Goal: Information Seeking & Learning: Learn about a topic

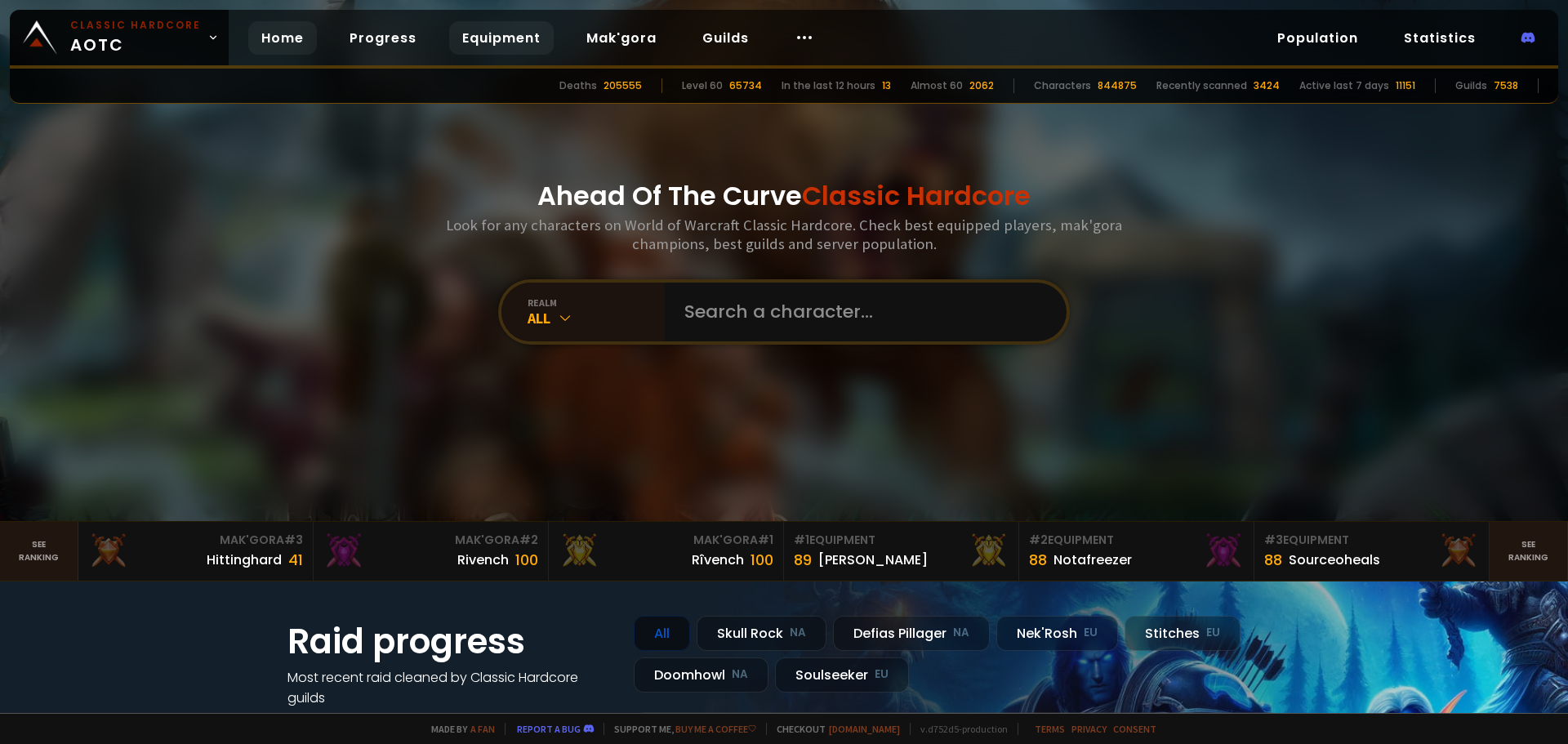
click at [492, 36] on link "Equipment" at bounding box center [501, 38] width 104 height 34
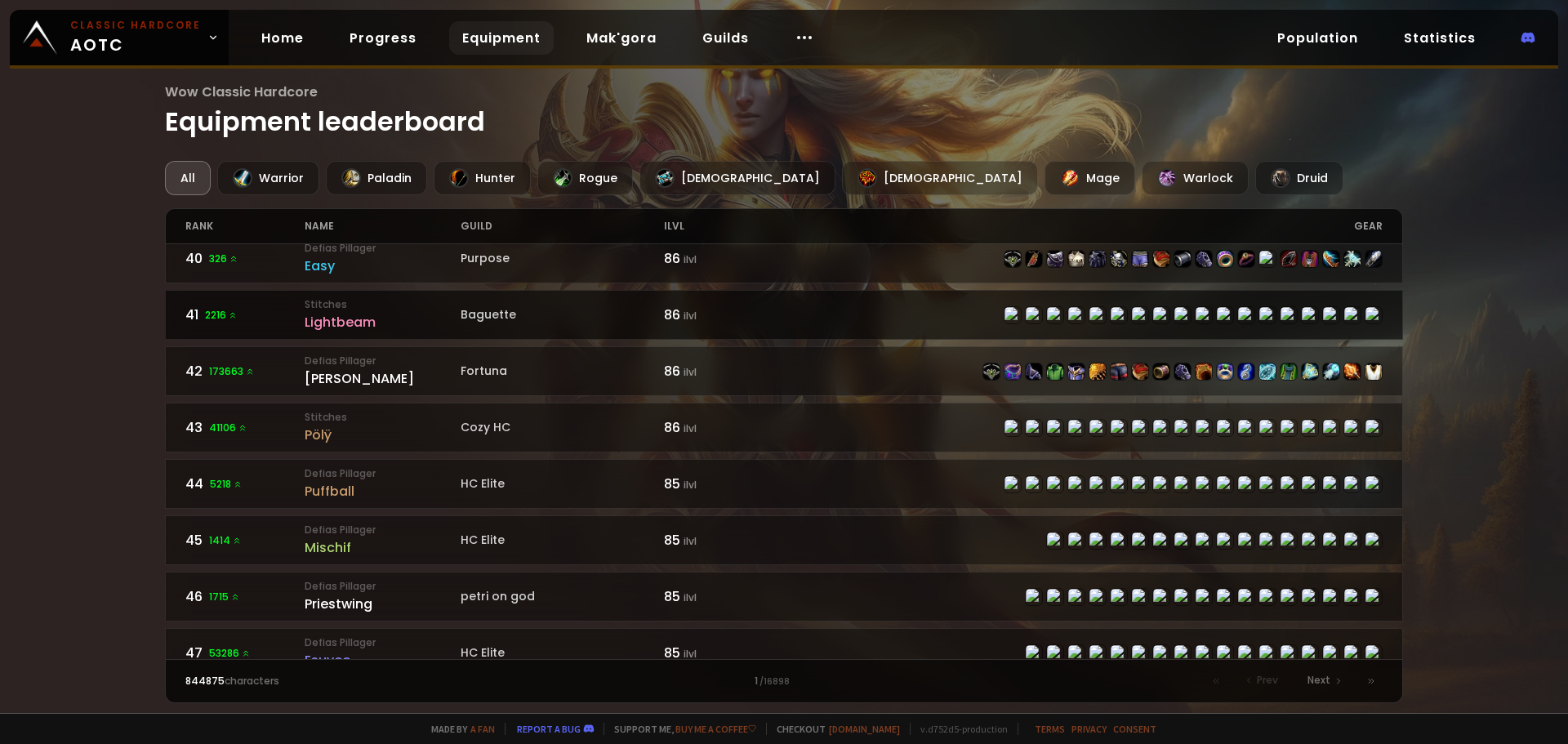
scroll to position [2124, 0]
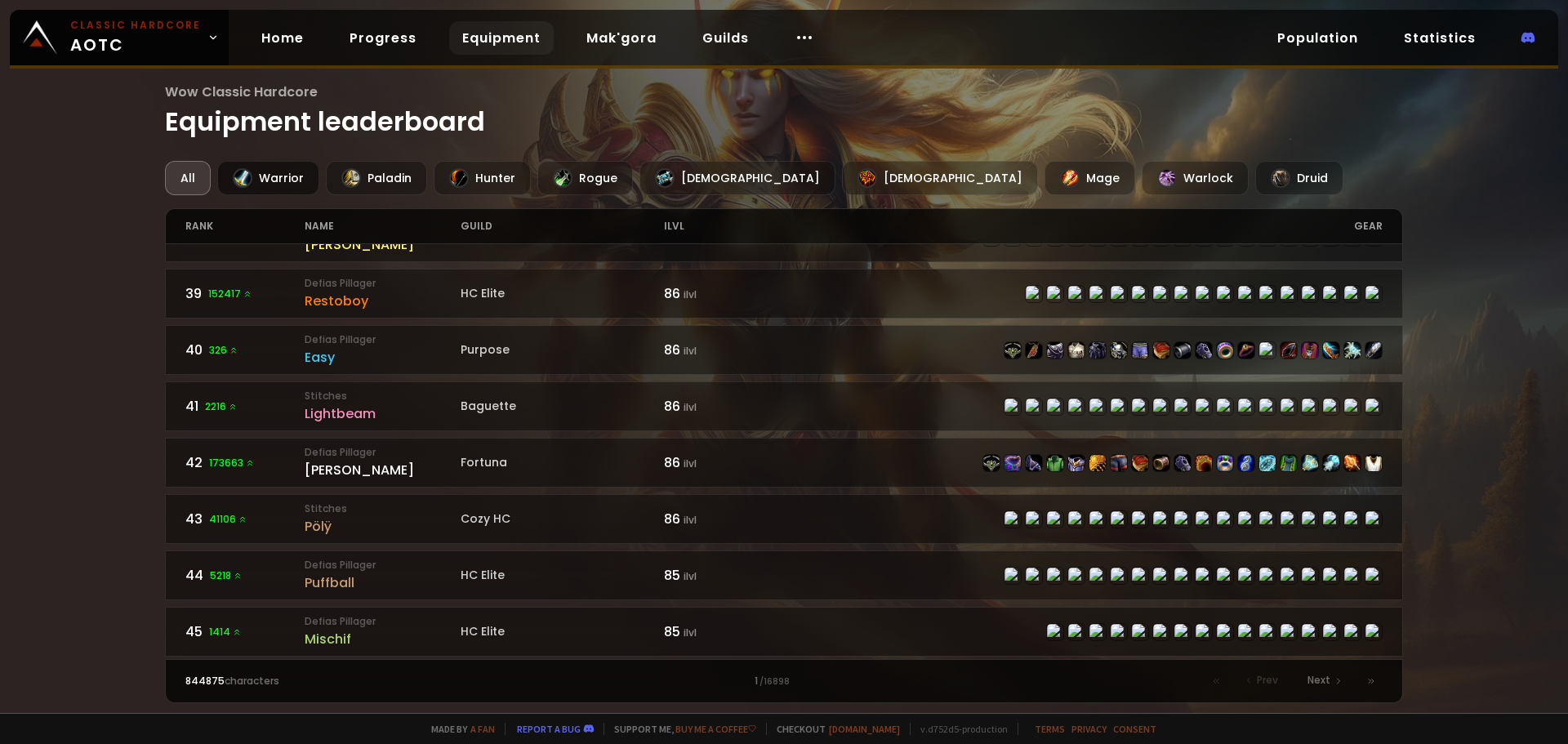
click at [287, 171] on div "Warrior" at bounding box center [267, 178] width 102 height 34
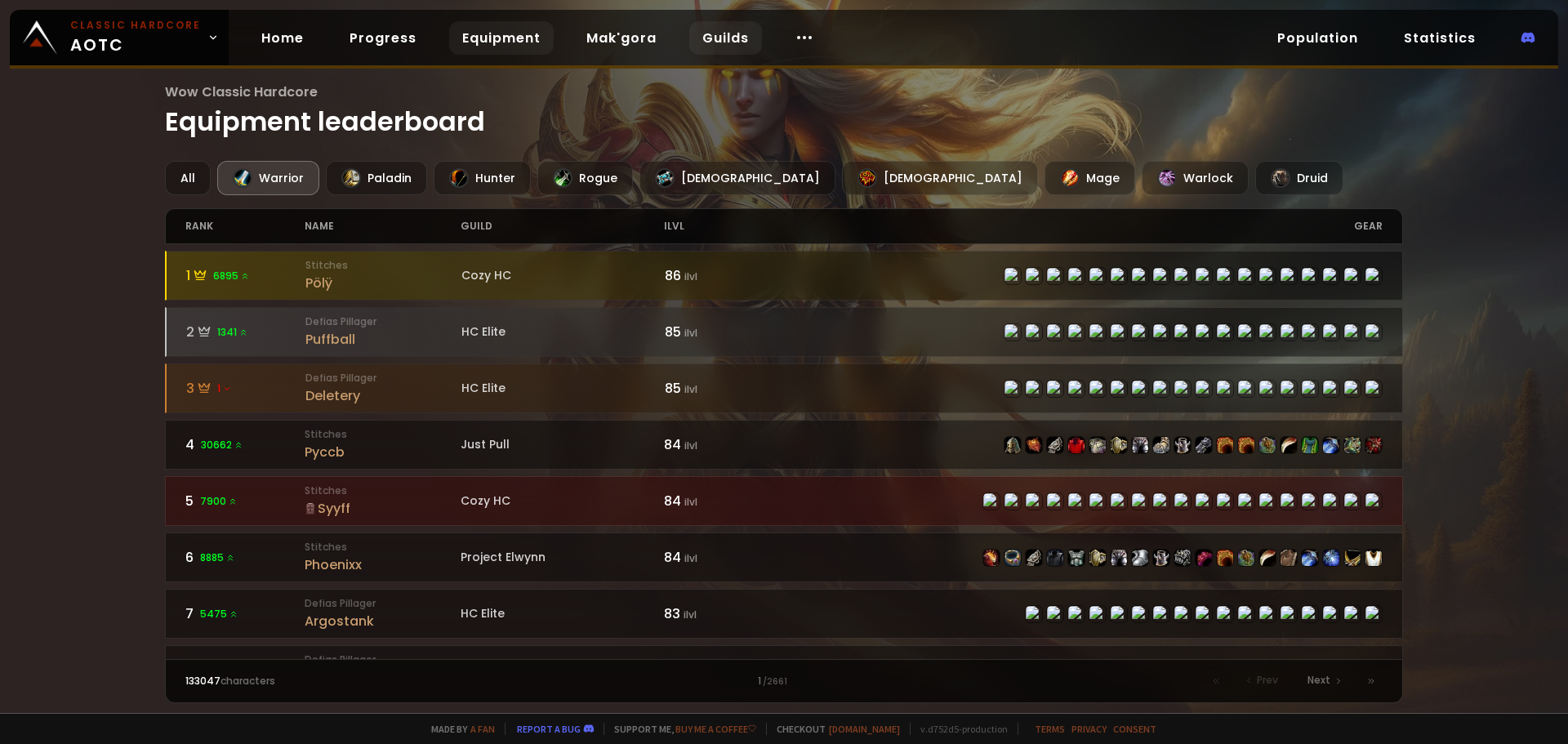
click at [719, 28] on link "Guilds" at bounding box center [725, 38] width 73 height 34
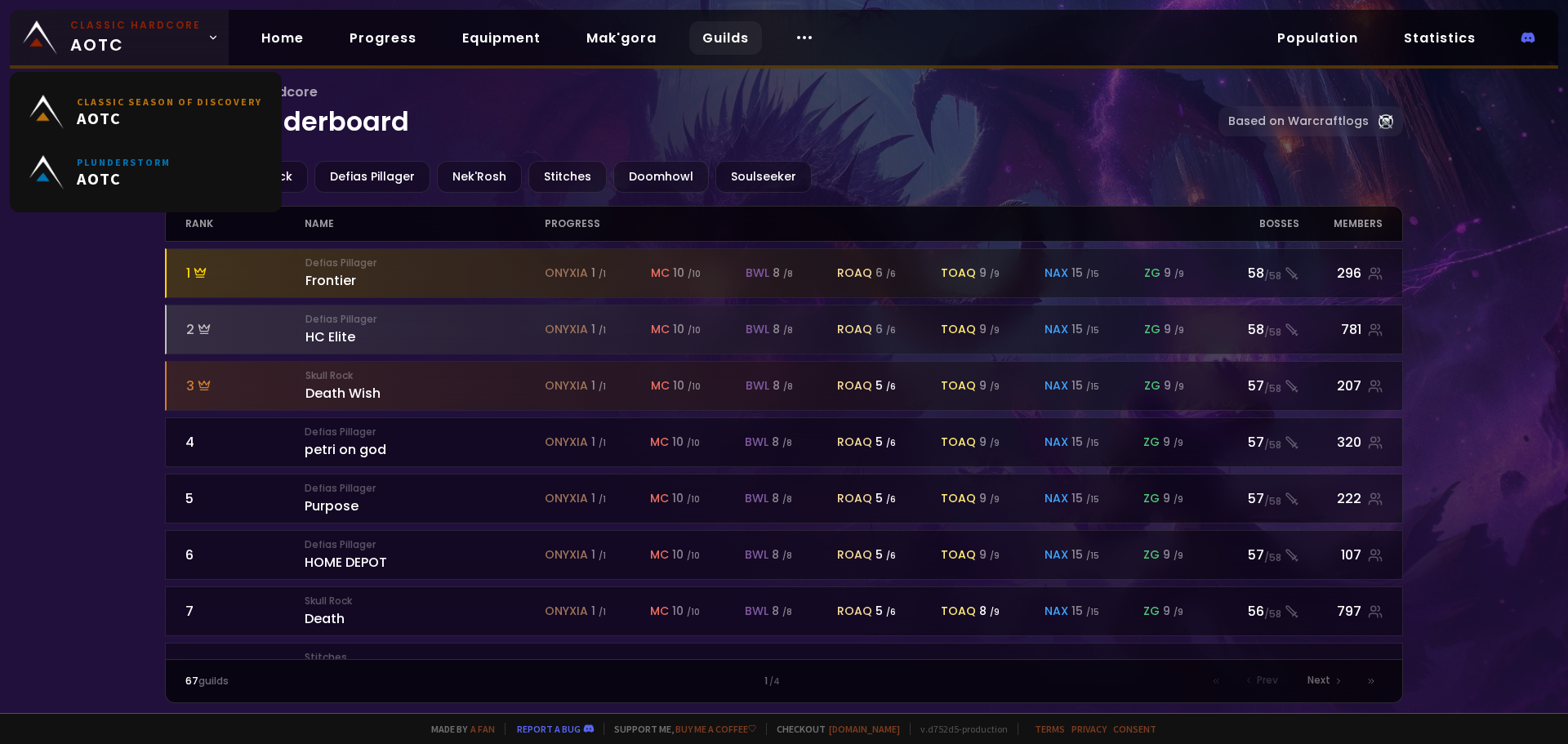
click at [218, 46] on link "Classic Hardcore AOTC" at bounding box center [119, 38] width 219 height 56
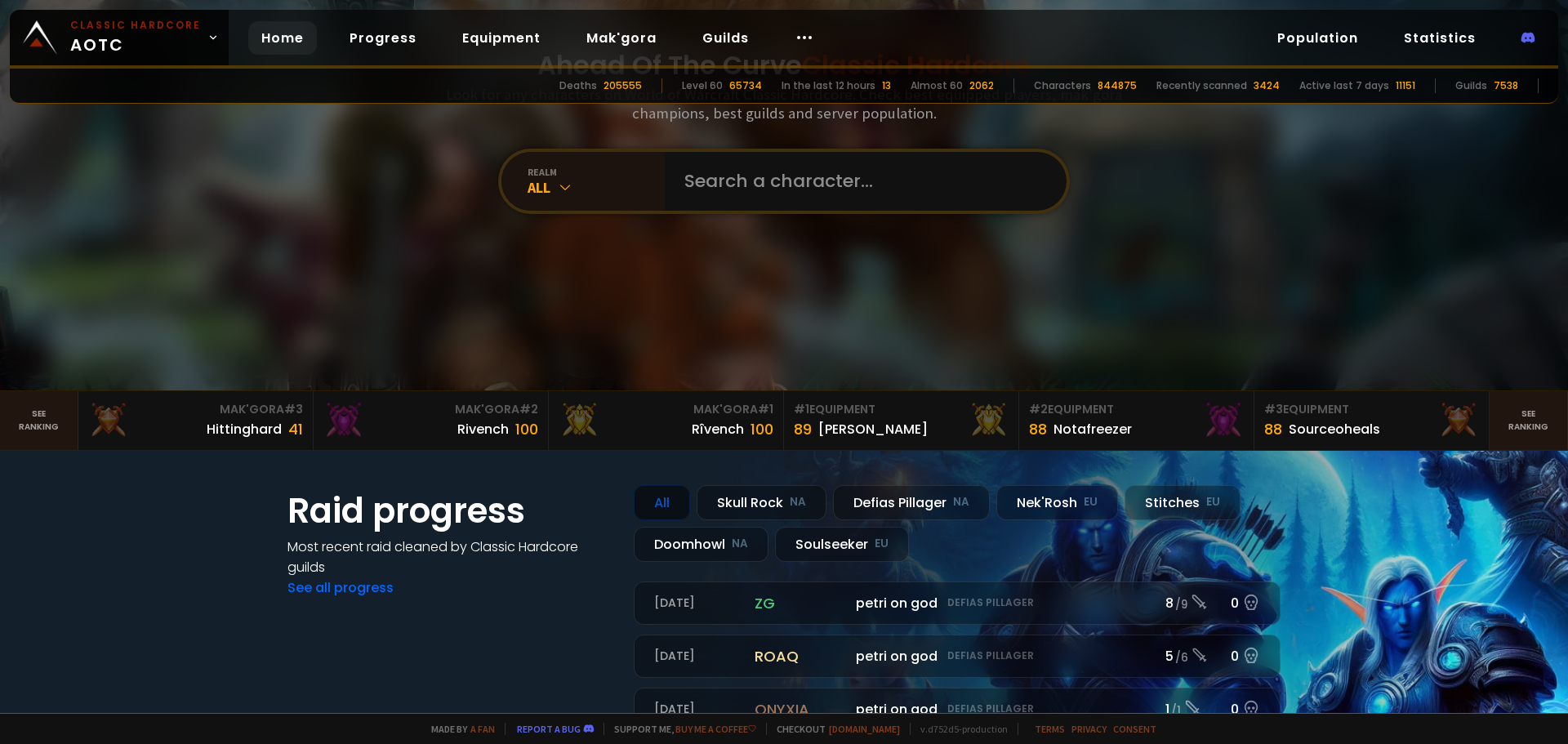
scroll to position [326, 0]
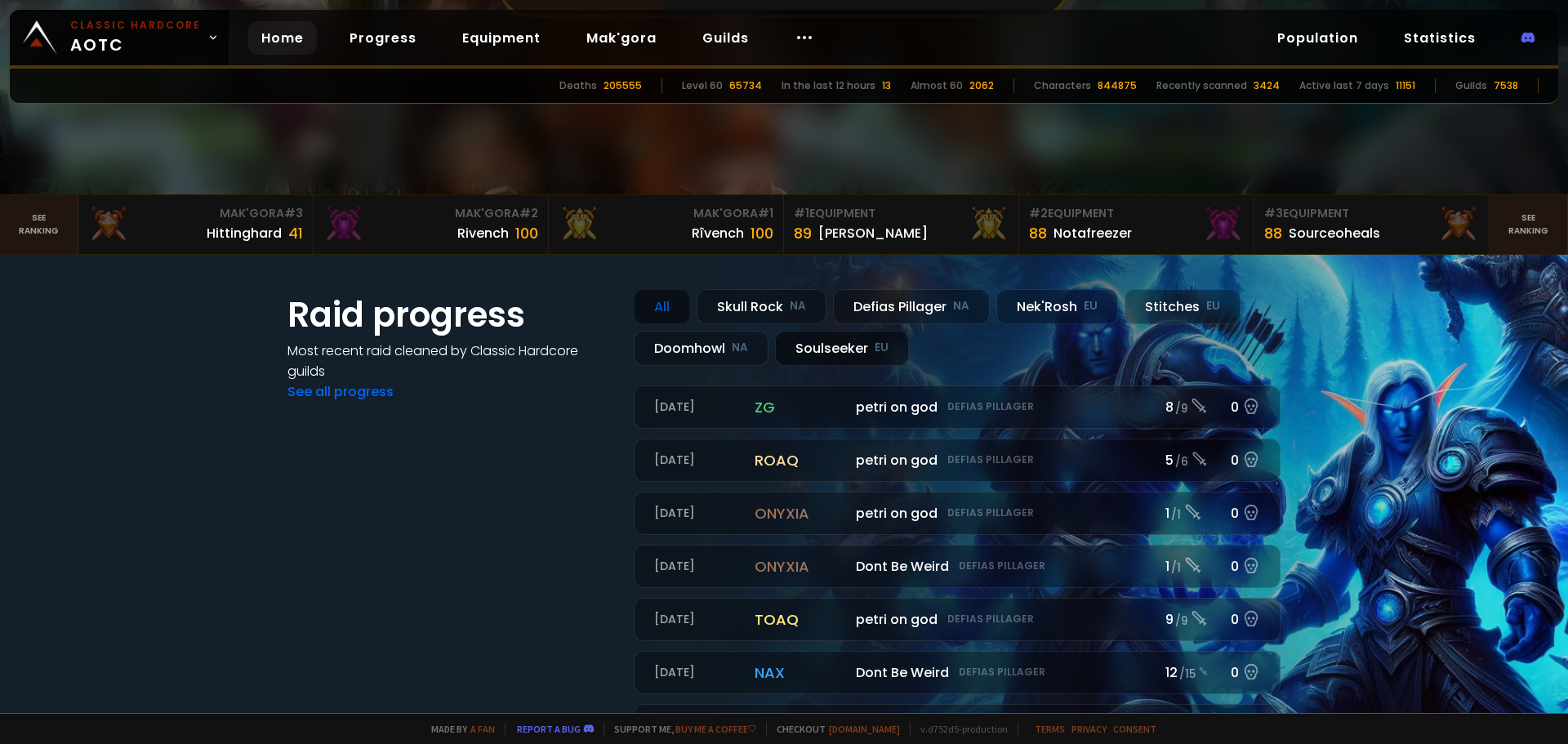
click at [878, 347] on small "EU" at bounding box center [881, 348] width 14 height 16
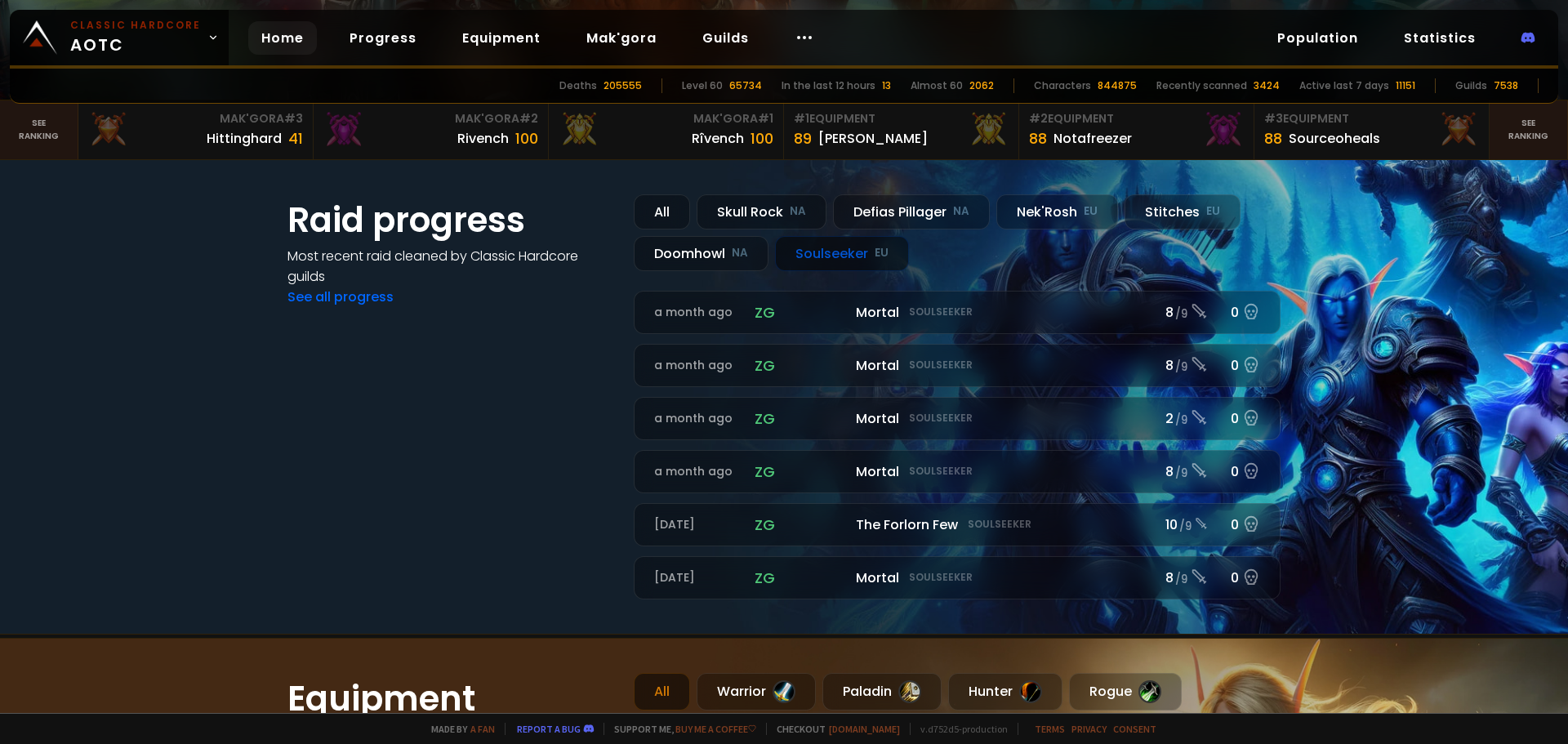
scroll to position [409, 0]
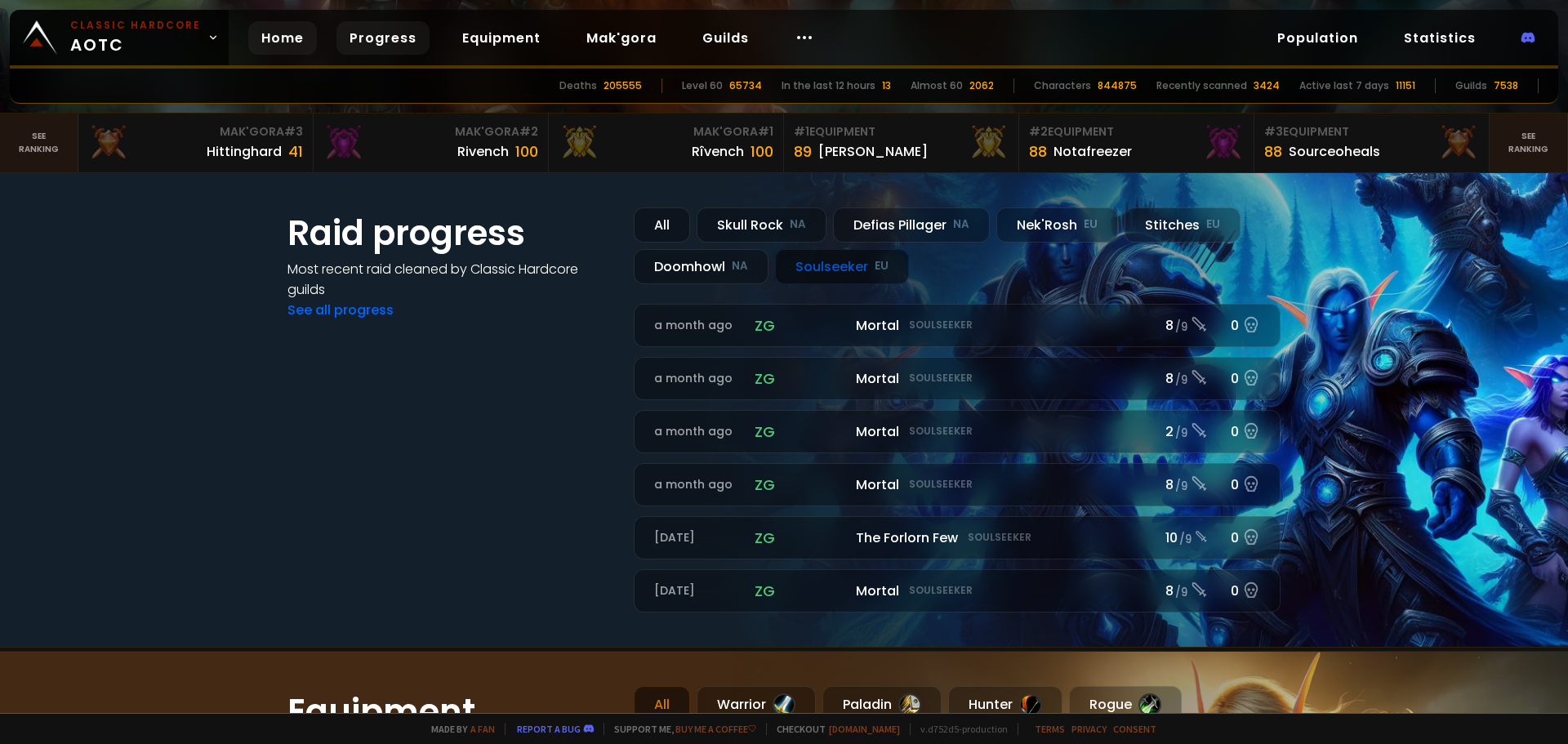
click at [395, 36] on link "Progress" at bounding box center [383, 38] width 93 height 34
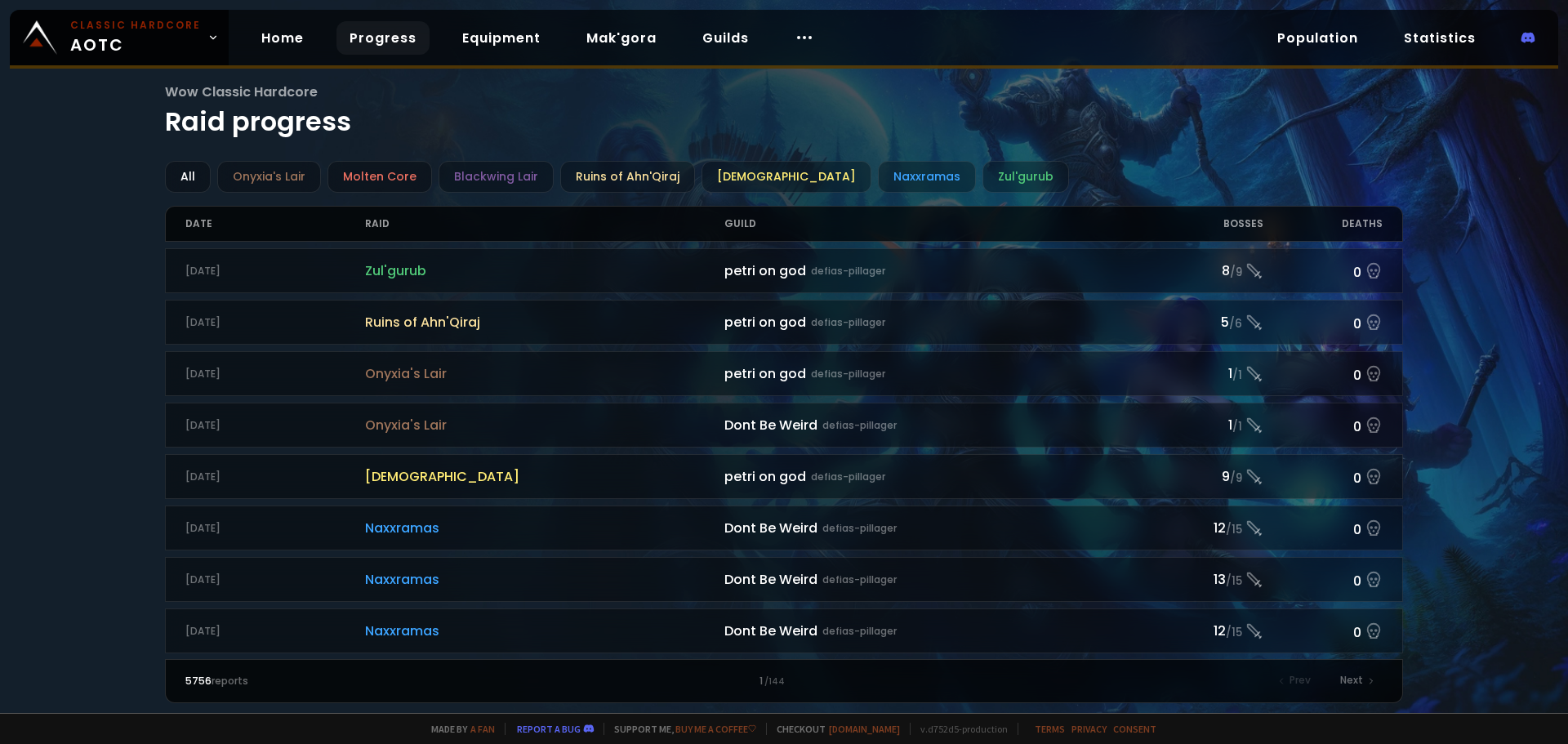
click at [1353, 227] on div "Deaths" at bounding box center [1322, 224] width 120 height 34
click at [711, 176] on div "[DEMOGRAPHIC_DATA]" at bounding box center [785, 177] width 170 height 32
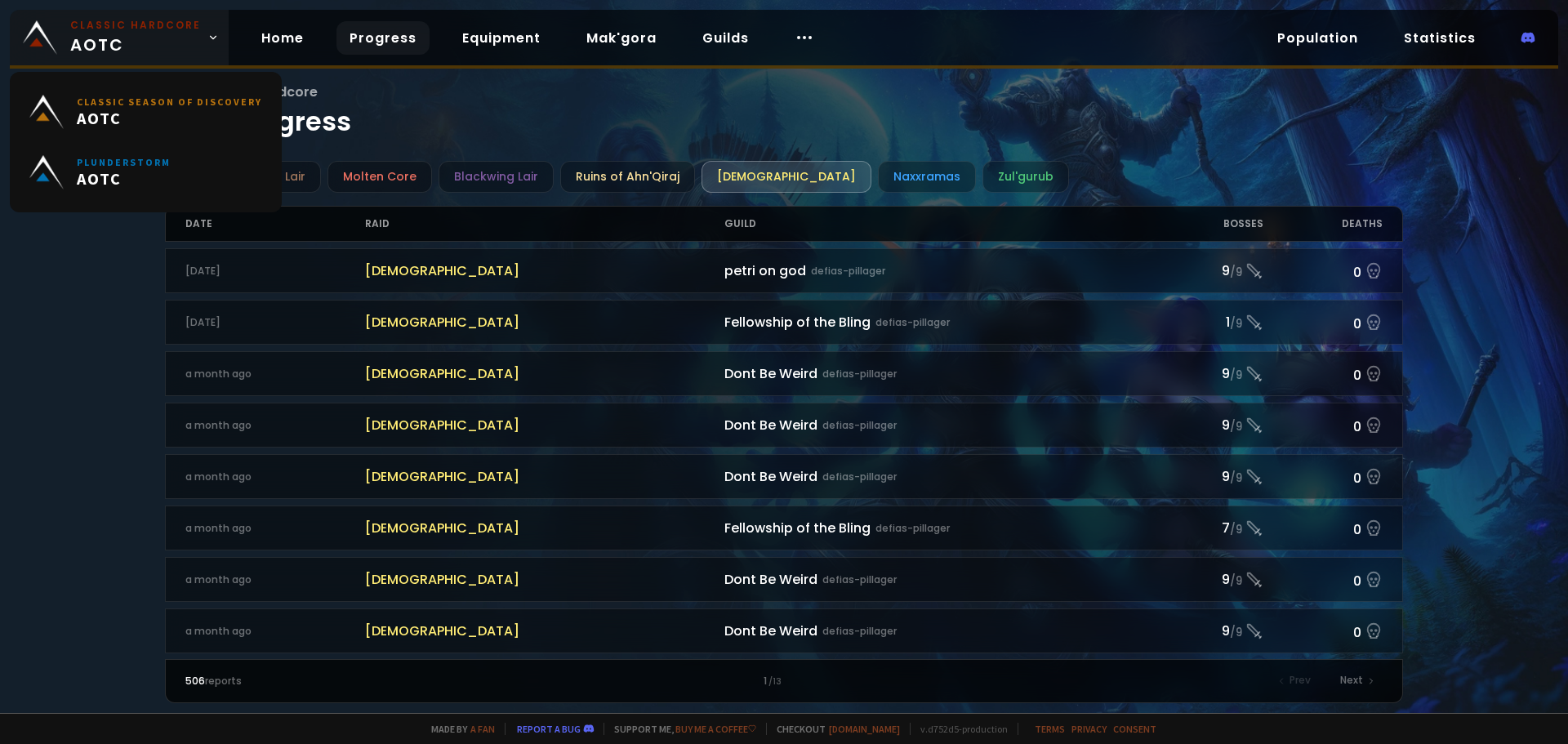
click at [166, 39] on span "Classic Hardcore AOTC" at bounding box center [135, 37] width 130 height 39
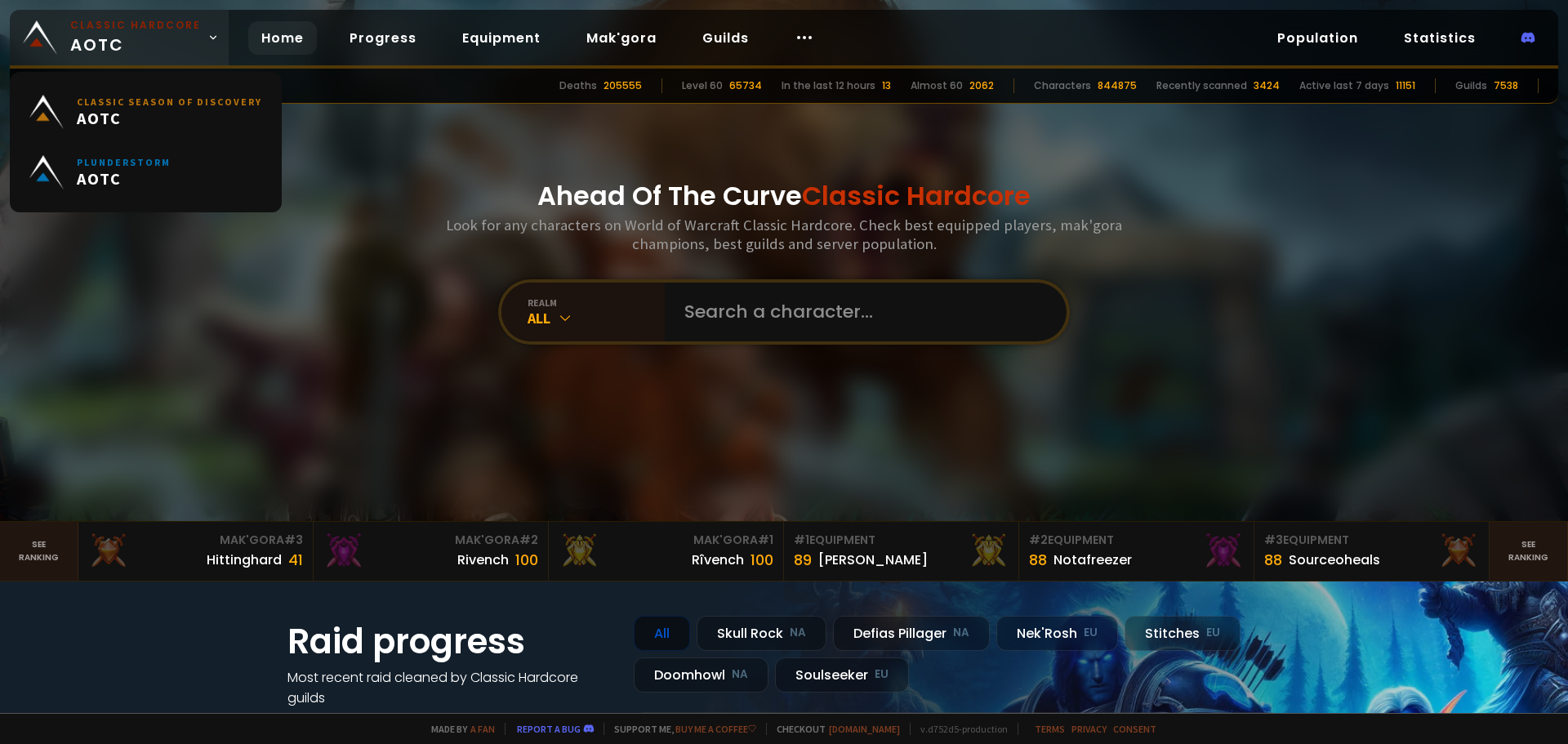
click at [179, 25] on small "Classic Hardcore" at bounding box center [135, 25] width 130 height 15
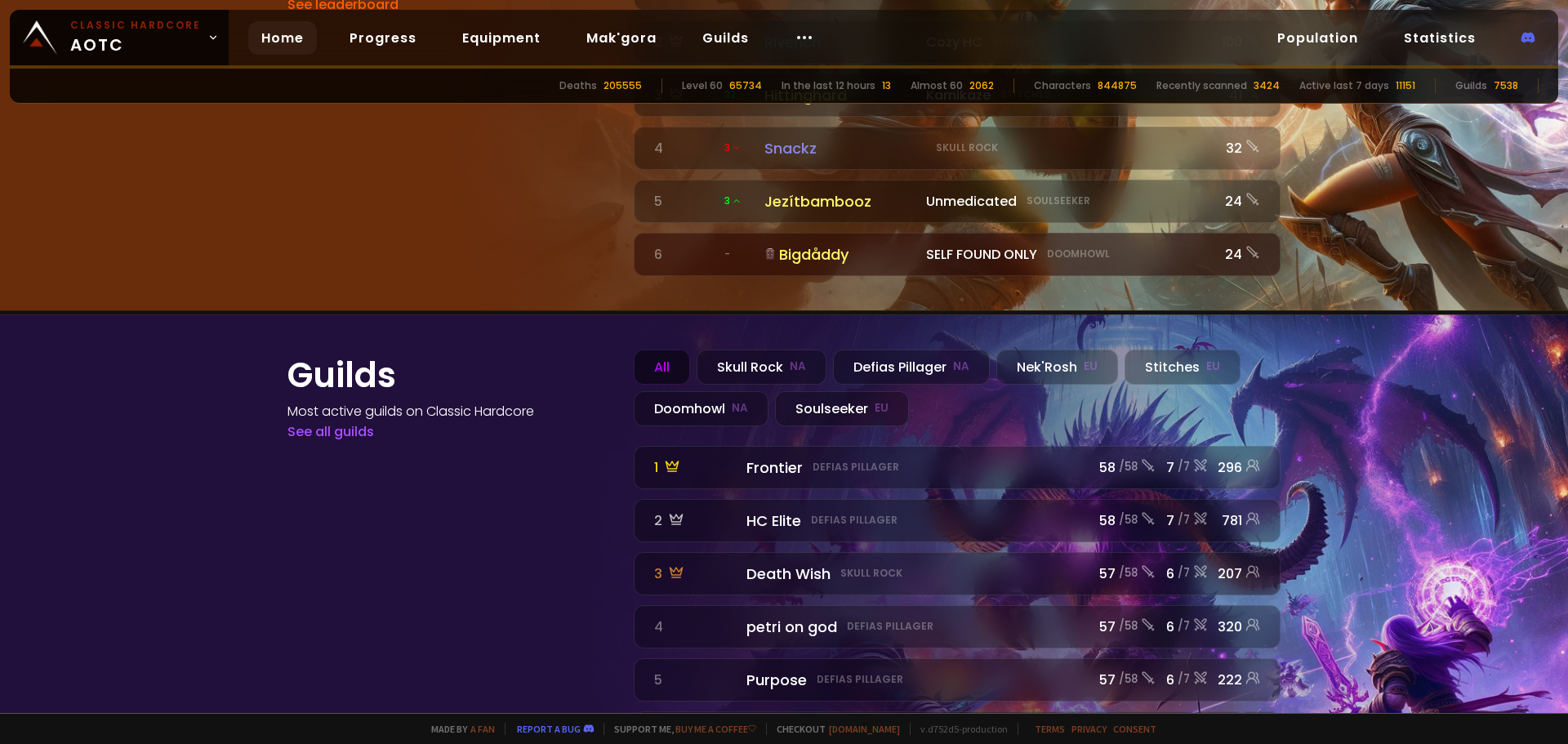
scroll to position [1810, 0]
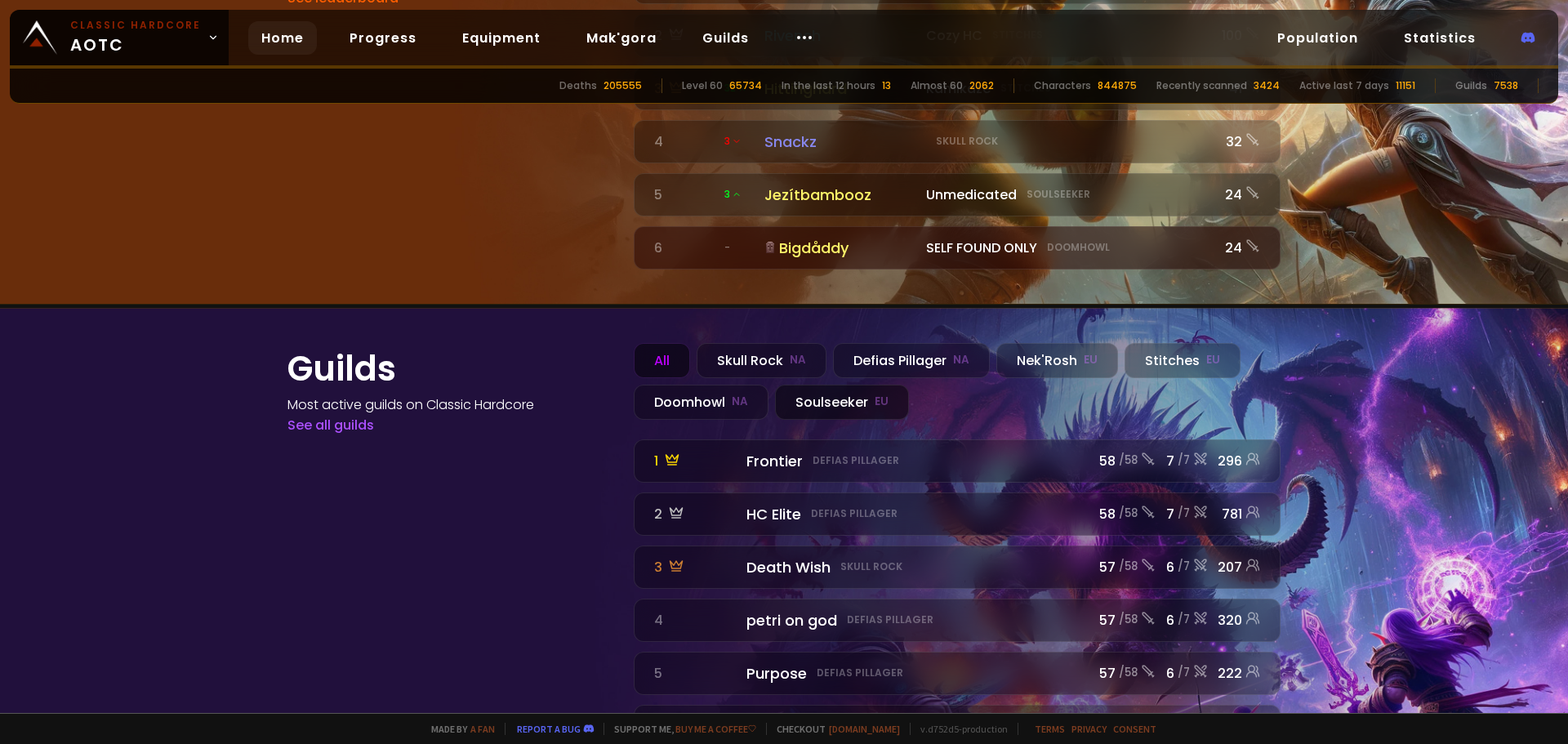
click at [809, 385] on div "Soulseeker EU" at bounding box center [841, 402] width 134 height 35
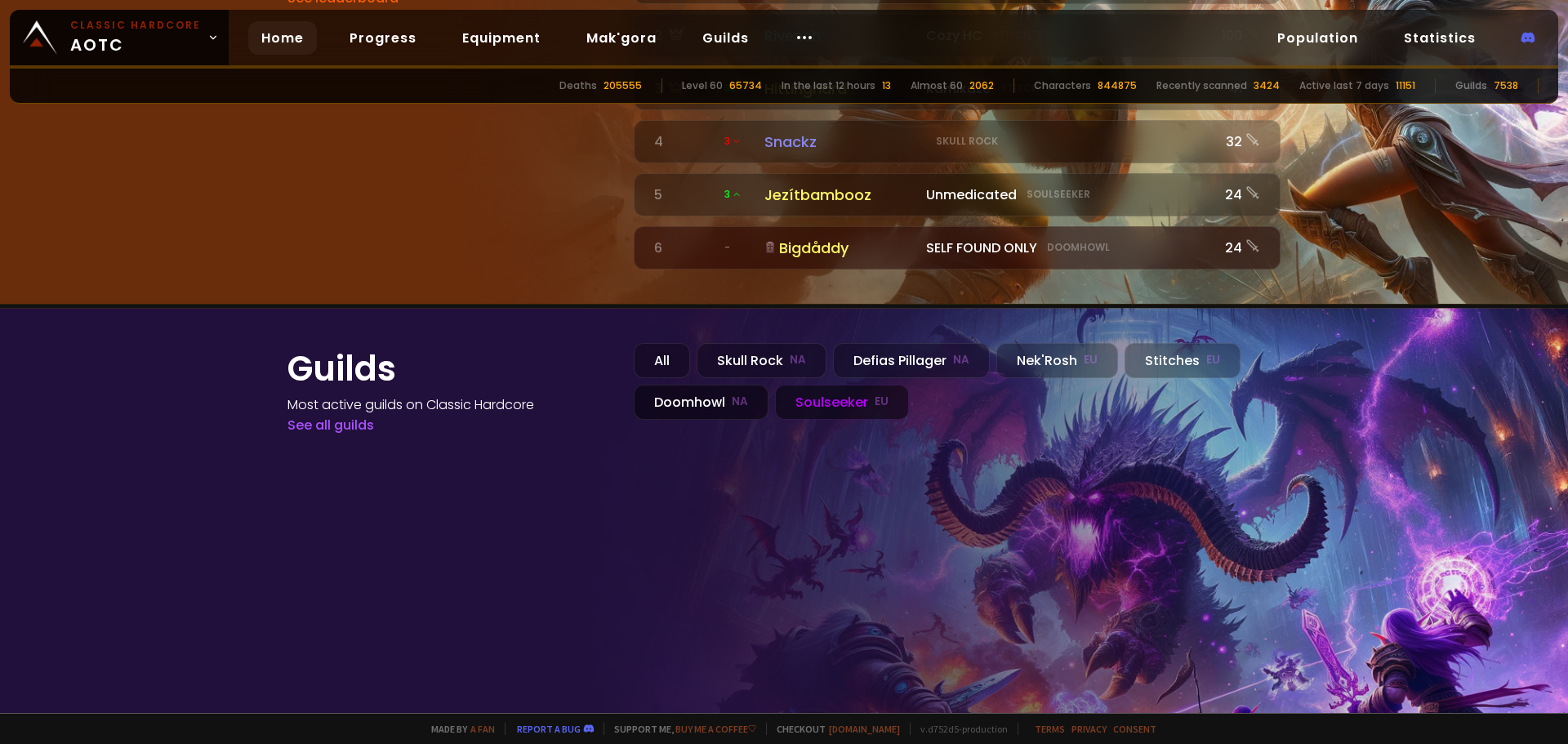
click at [715, 385] on div "Doomhowl NA" at bounding box center [700, 402] width 134 height 35
click at [810, 385] on div "Soulseeker EU" at bounding box center [841, 402] width 134 height 35
click at [340, 416] on link "See all guilds" at bounding box center [330, 425] width 87 height 19
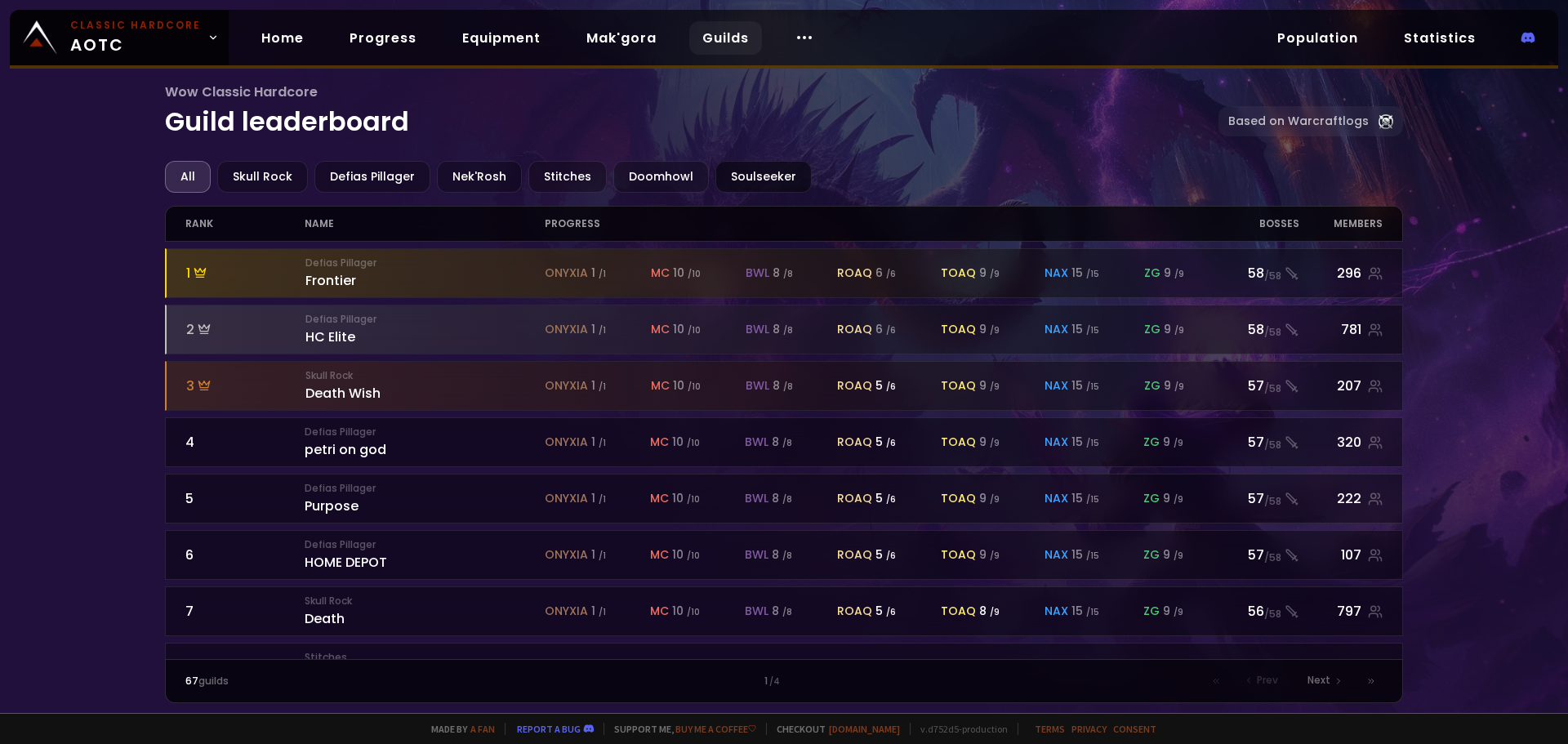
click at [758, 179] on div "Soulseeker" at bounding box center [763, 177] width 96 height 32
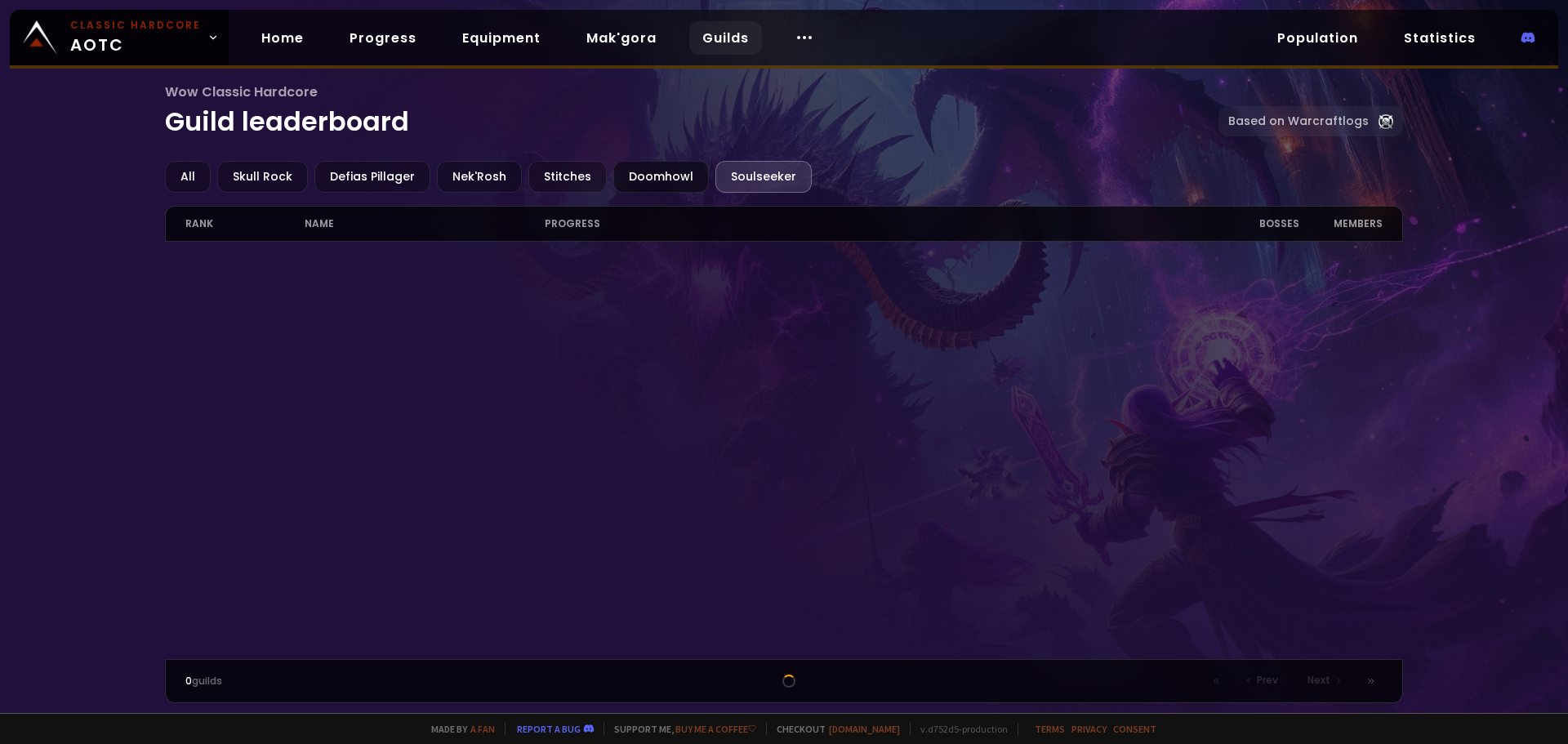
click at [658, 175] on div "Doomhowl" at bounding box center [661, 177] width 95 height 32
click at [740, 176] on div "Soulseeker" at bounding box center [763, 177] width 96 height 32
